Goal: Entertainment & Leisure: Consume media (video, audio)

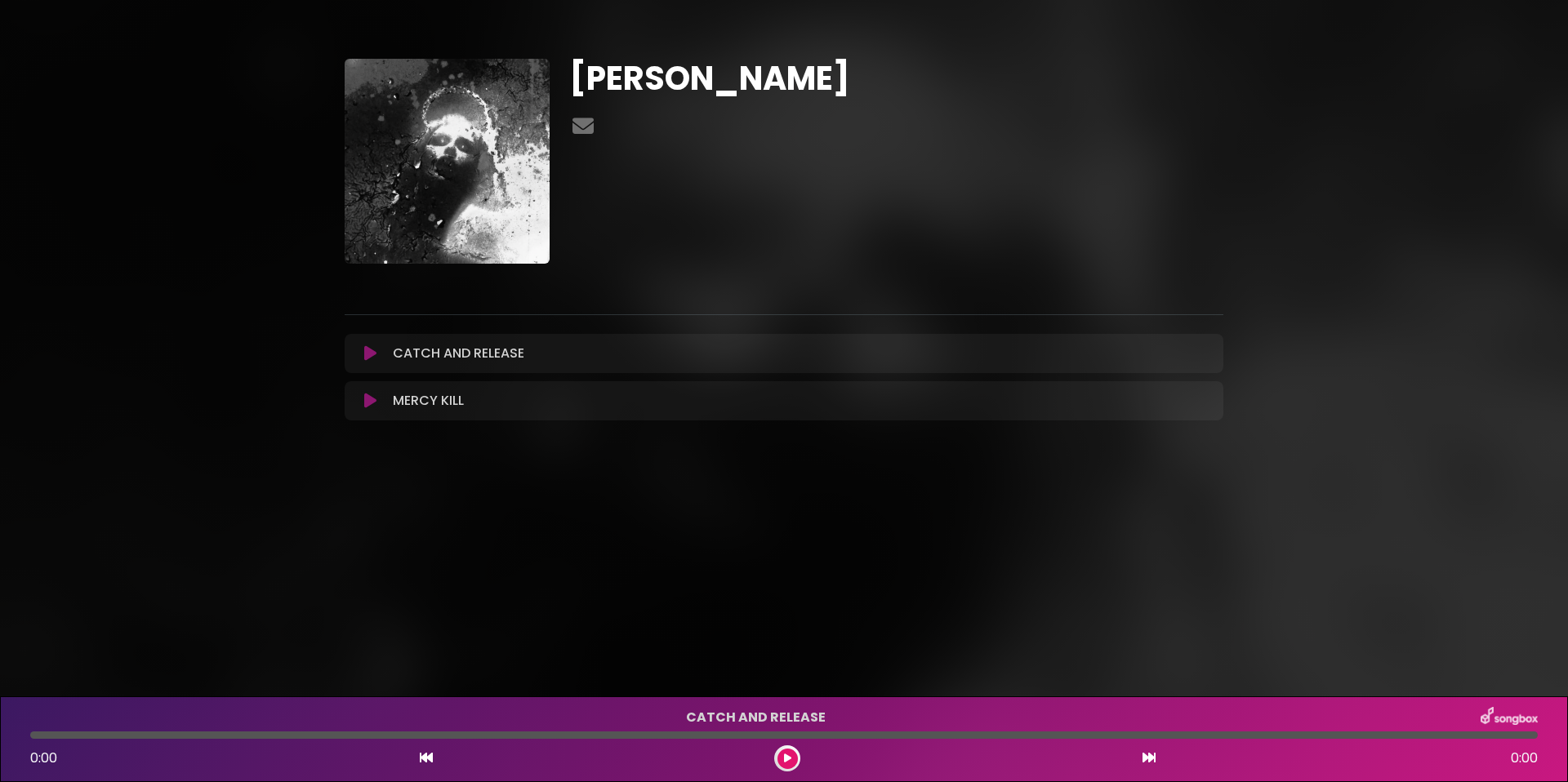
click at [363, 358] on button at bounding box center [370, 353] width 32 height 17
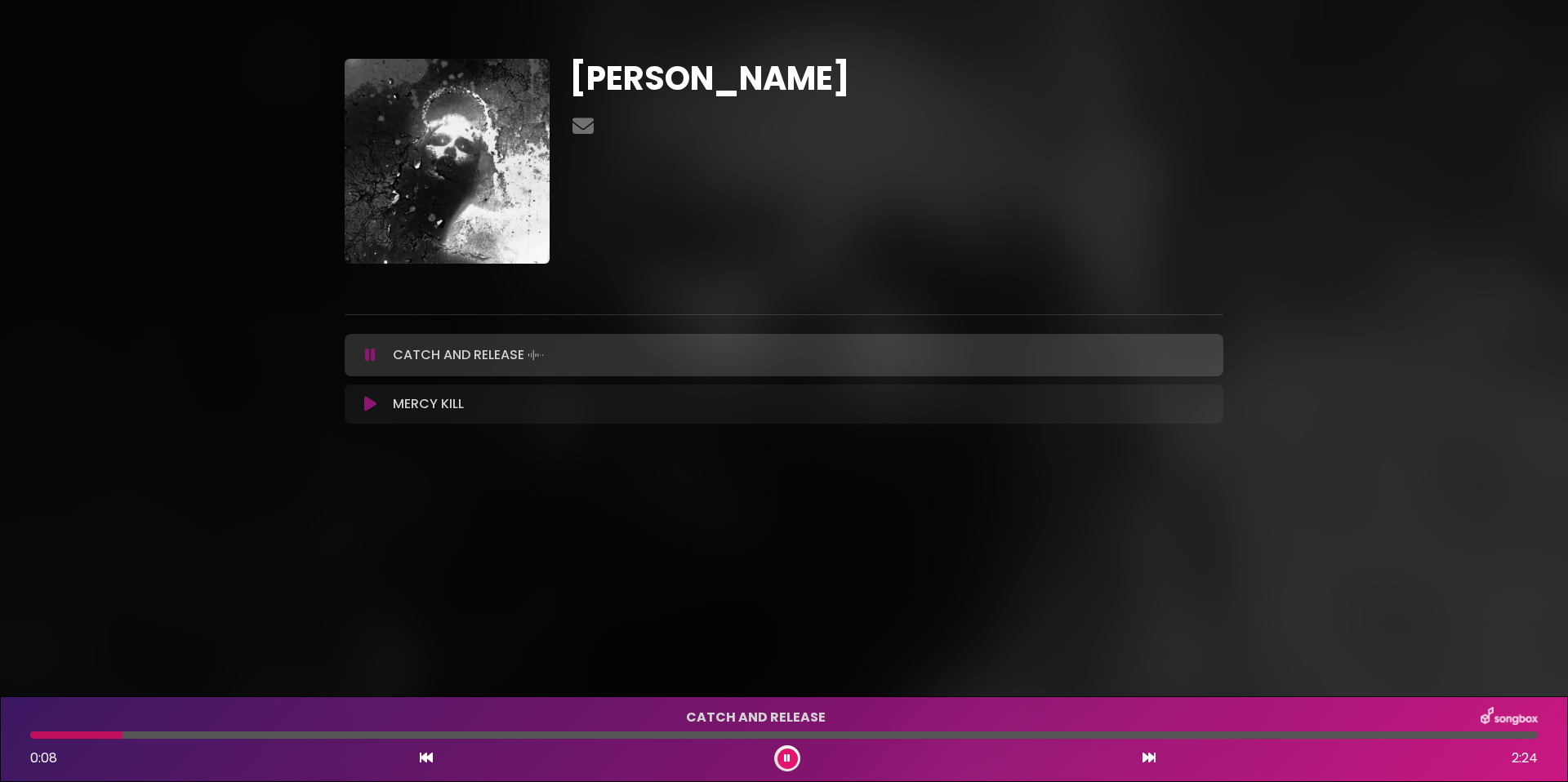
click at [224, 737] on div at bounding box center [784, 735] width 1507 height 7
click at [440, 737] on div at bounding box center [784, 735] width 1507 height 7
click at [596, 736] on div at bounding box center [784, 735] width 1507 height 7
click at [788, 735] on div at bounding box center [784, 735] width 1507 height 7
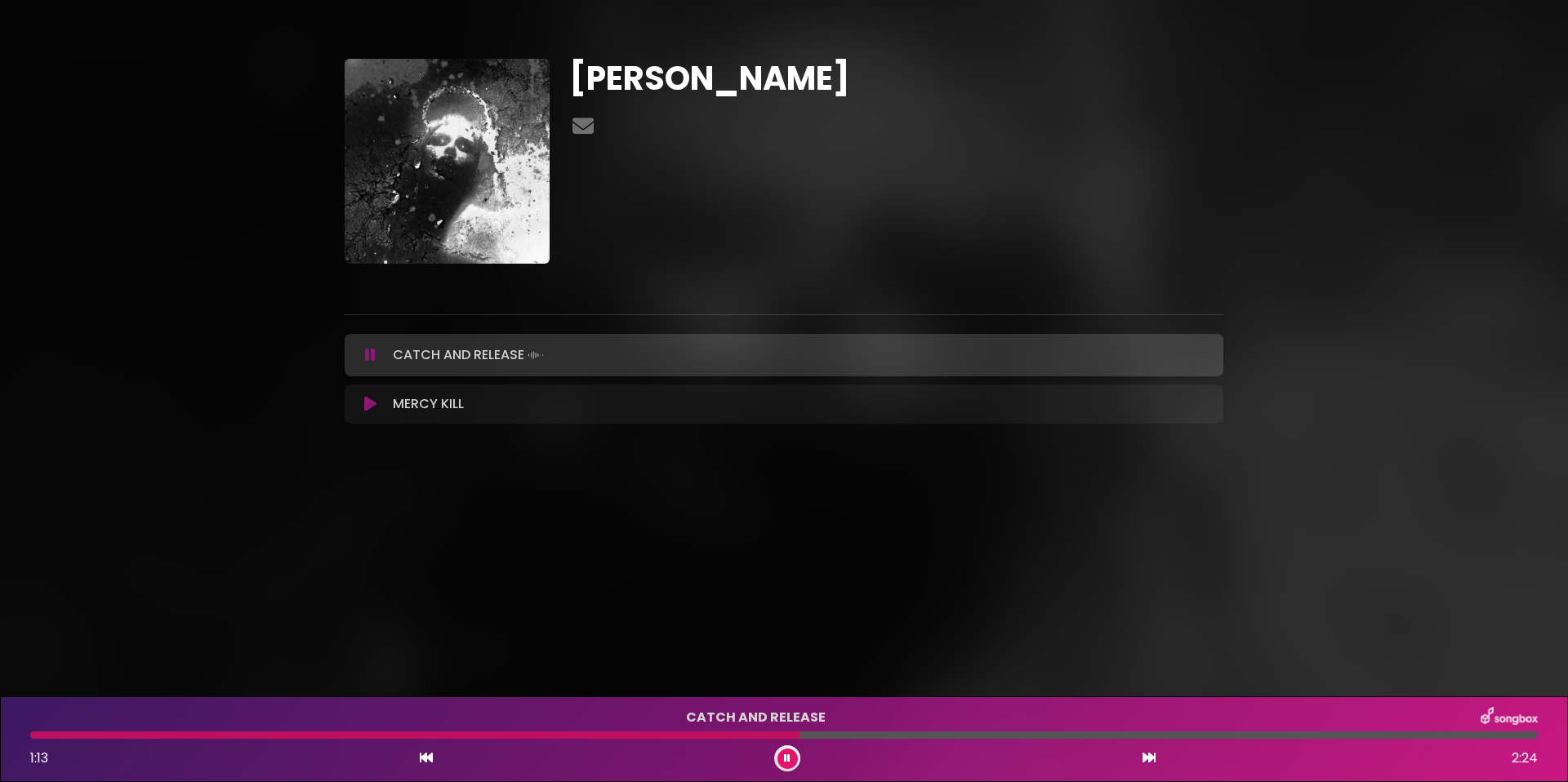
drag, startPoint x: 945, startPoint y: 735, endPoint x: 959, endPoint y: 734, distance: 14.0
click at [945, 735] on div at bounding box center [784, 735] width 1507 height 7
click at [1210, 738] on div "CATCH AND RELEASE 1:36 2:24" at bounding box center [783, 739] width 1527 height 65
click at [1217, 737] on div at bounding box center [784, 735] width 1507 height 7
click at [368, 407] on icon at bounding box center [371, 404] width 12 height 17
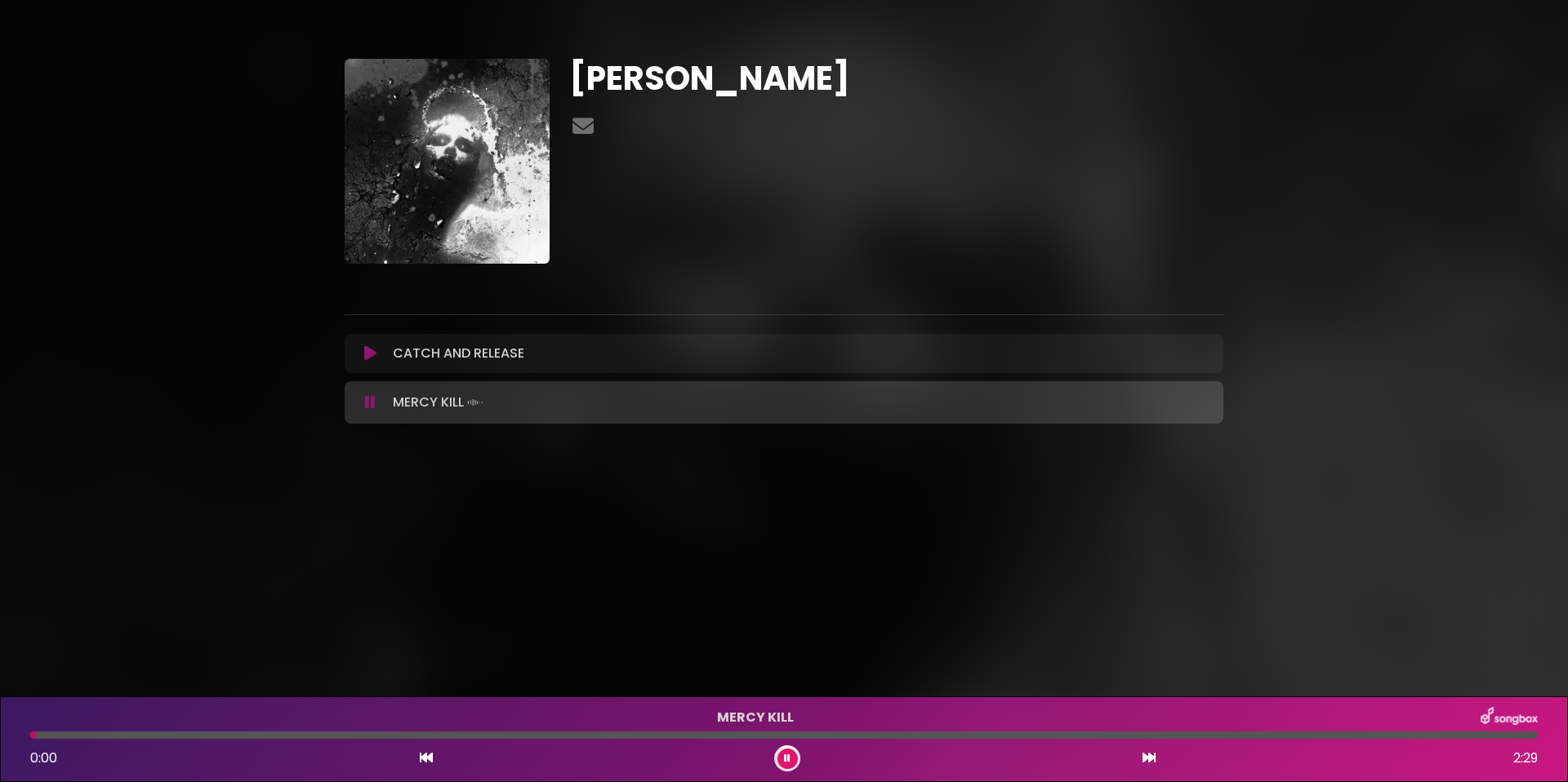
click at [230, 737] on div at bounding box center [784, 735] width 1507 height 7
click at [445, 737] on div at bounding box center [784, 735] width 1507 height 7
click at [605, 737] on div at bounding box center [784, 735] width 1507 height 7
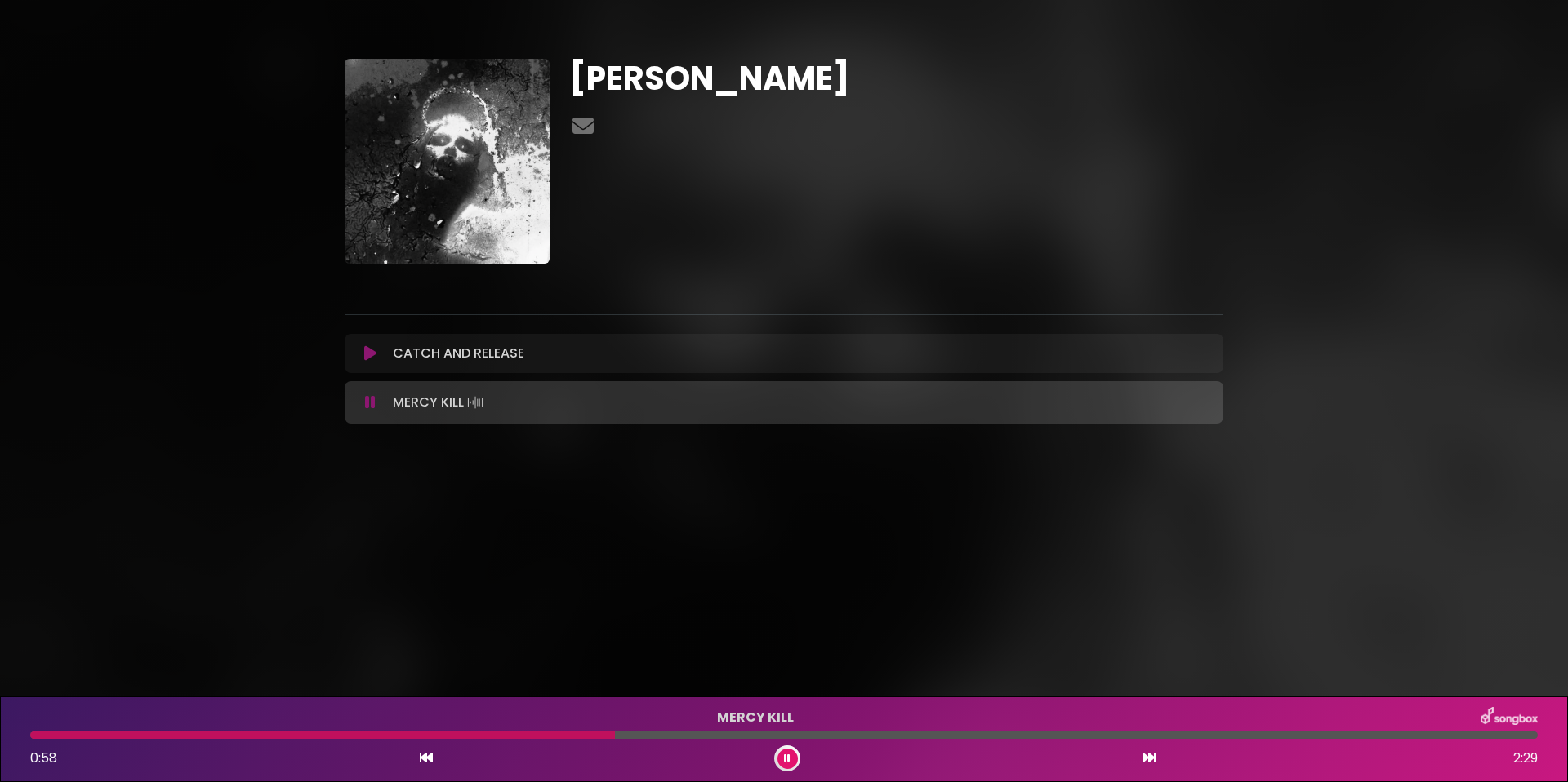
click at [917, 736] on div at bounding box center [784, 735] width 1507 height 7
click at [1142, 739] on div "MERCY KILL 1:29 2:29" at bounding box center [783, 739] width 1527 height 65
click at [1231, 735] on div at bounding box center [784, 735] width 1507 height 7
